Goal: Task Accomplishment & Management: Manage account settings

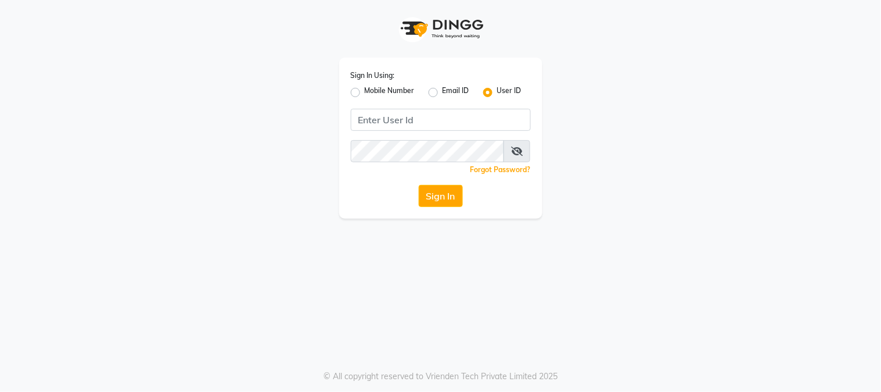
drag, startPoint x: 356, startPoint y: 91, endPoint x: 361, endPoint y: 95, distance: 7.1
click at [365, 91] on label "Mobile Number" at bounding box center [390, 92] width 50 height 14
click at [365, 91] on input "Mobile Number" at bounding box center [369, 89] width 8 height 8
radio input "true"
radio input "false"
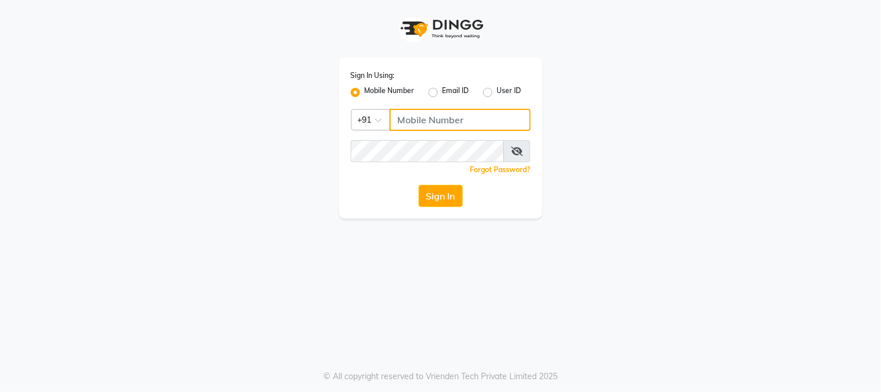
click at [408, 119] on input "Username" at bounding box center [460, 120] width 141 height 22
type input "7715875138"
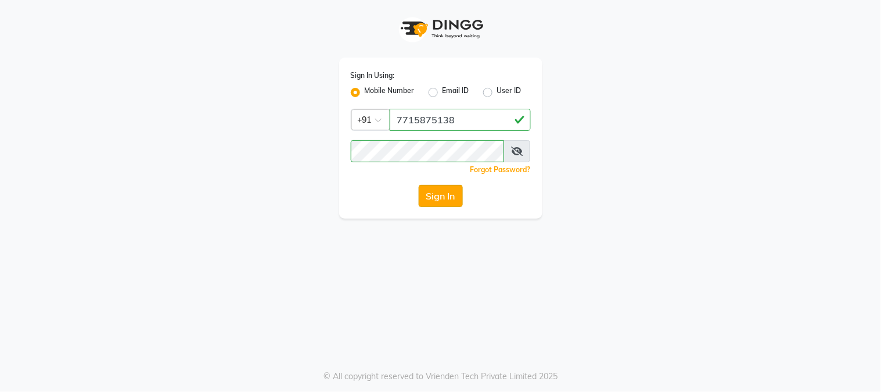
click at [439, 194] on button "Sign In" at bounding box center [441, 196] width 44 height 22
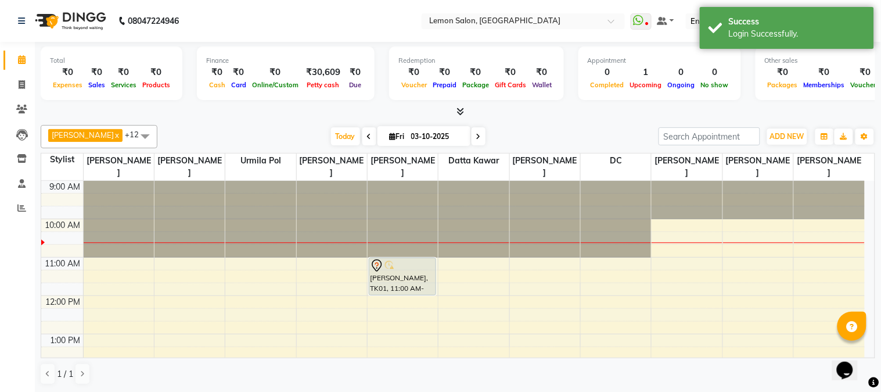
click at [545, 125] on div "[PERSON_NAME] x DC x [PERSON_NAME] x [PERSON_NAME] x [PERSON_NAME] x [PERSON_NA…" at bounding box center [458, 136] width 835 height 23
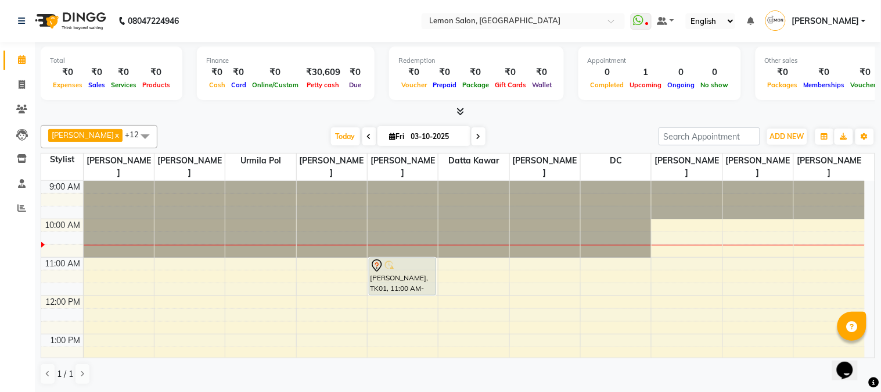
click at [253, 128] on div "[DATE] [DATE]" at bounding box center [408, 136] width 490 height 17
